Goal: Information Seeking & Learning: Understand process/instructions

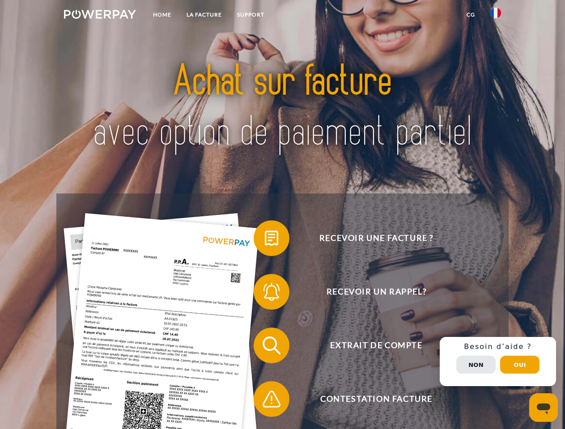
click at [100, 16] on img at bounding box center [100, 14] width 72 height 9
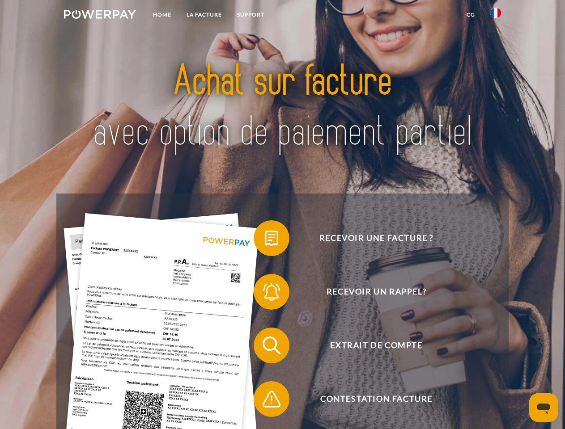
click at [496, 16] on img at bounding box center [495, 13] width 11 height 11
click at [471, 15] on link "CG" at bounding box center [471, 15] width 24 height 16
click at [265, 240] on span at bounding box center [258, 238] width 45 height 45
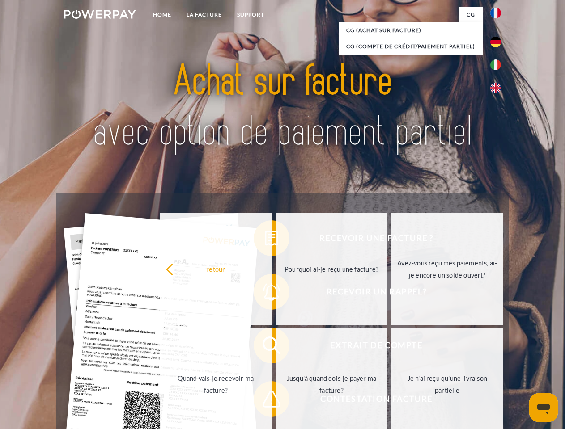
click at [265, 294] on div "retour Pourquoi ai-je reçu une facture? Avez-vous reçu mes paiements, ai-je enc…" at bounding box center [331, 327] width 361 height 231
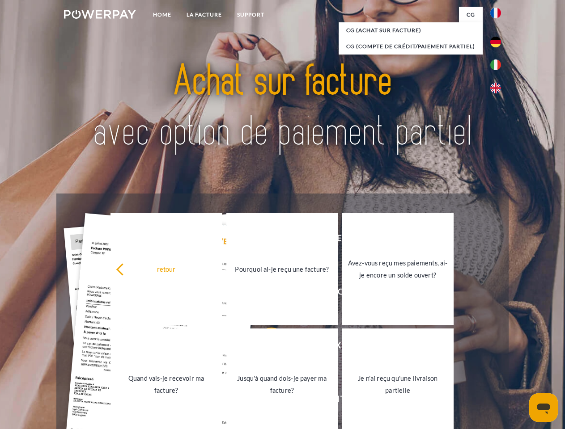
click at [265, 348] on link "Jusqu'à quand dois-je payer ma facture?" at bounding box center [281, 385] width 111 height 112
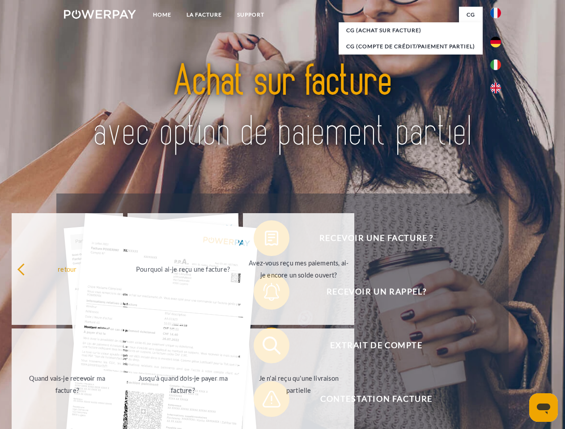
click at [265, 401] on span at bounding box center [258, 399] width 45 height 45
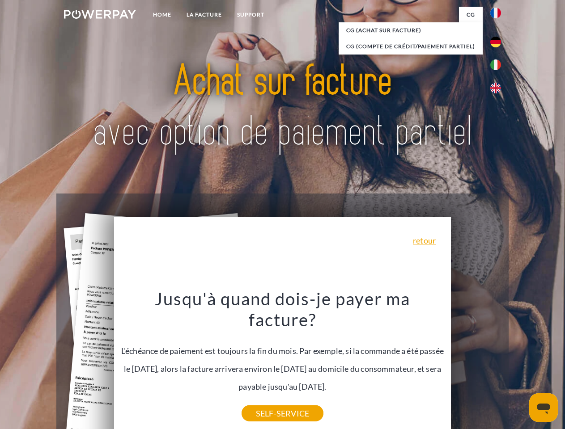
click at [498, 362] on div "Recevoir une facture ? Recevoir un rappel? Extrait de compte retour" at bounding box center [282, 373] width 452 height 358
click at [476, 364] on span "Extrait de compte" at bounding box center [376, 346] width 219 height 36
click at [520, 365] on header "Home LA FACTURE Support" at bounding box center [282, 309] width 565 height 618
